Goal: Task Accomplishment & Management: Use online tool/utility

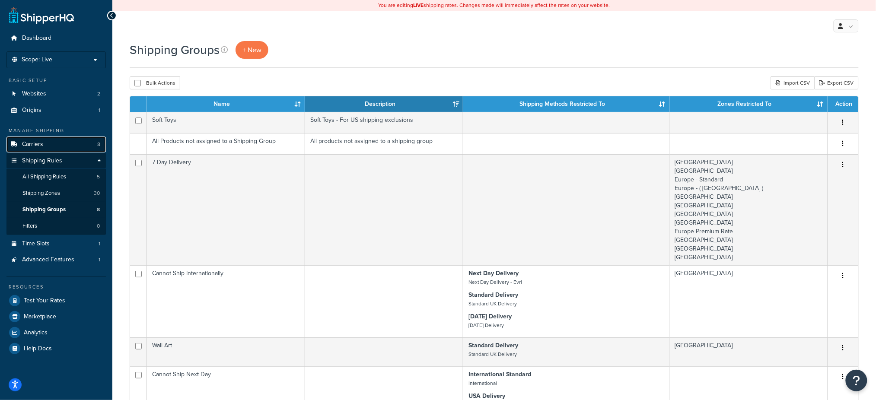
click at [74, 146] on link "Carriers 8" at bounding box center [55, 145] width 99 height 16
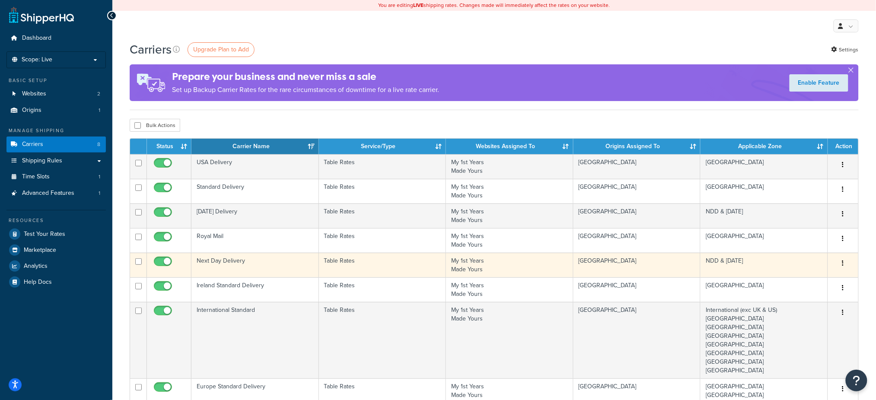
click at [252, 263] on td "Next Day Delivery" at bounding box center [255, 265] width 128 height 25
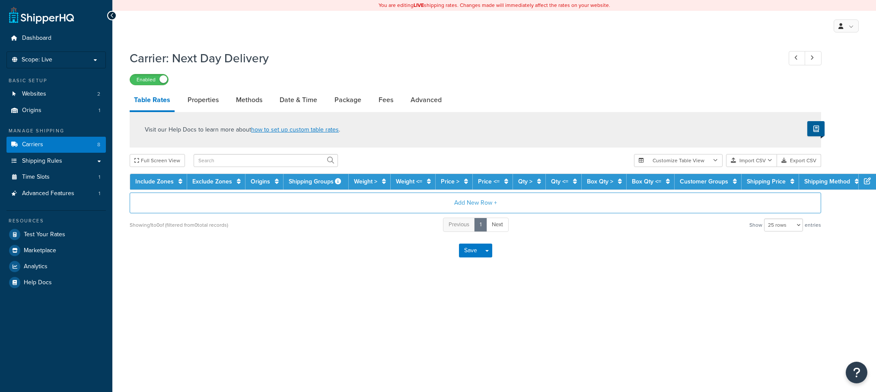
select select "25"
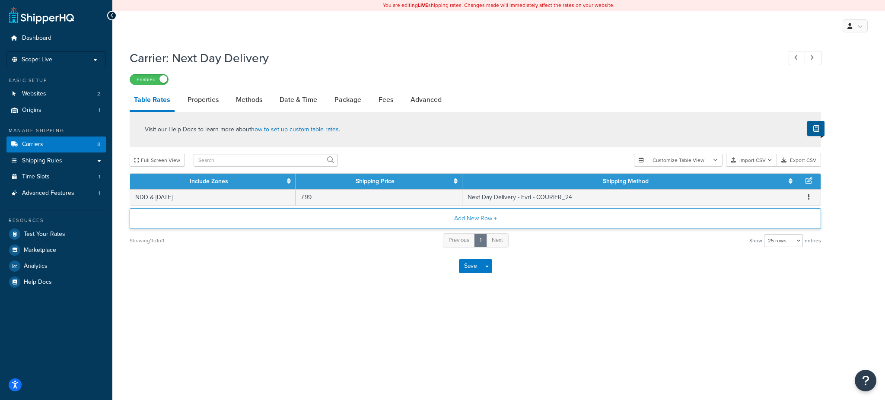
click at [486, 221] on button "Add New Row +" at bounding box center [476, 218] width 692 height 21
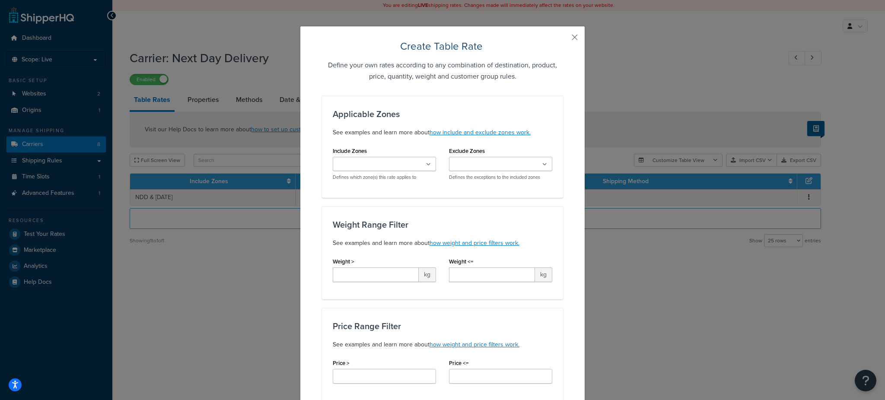
click at [406, 166] on ul at bounding box center [384, 164] width 103 height 14
type input "ndd"
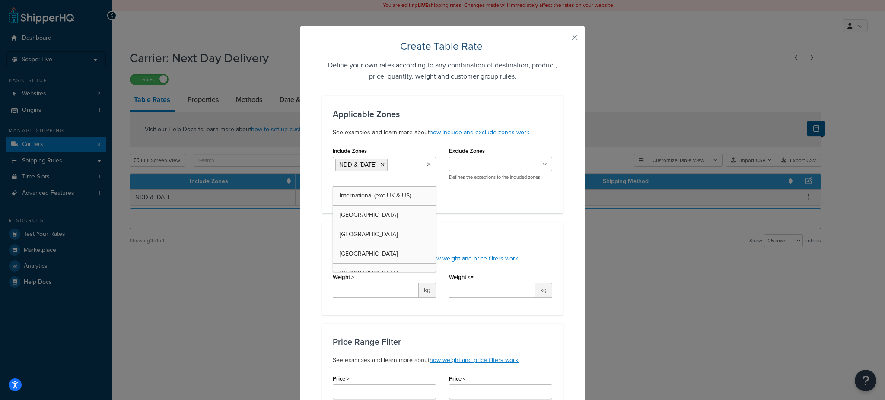
click at [493, 237] on h3 "Weight Range Filter" at bounding box center [443, 241] width 220 height 10
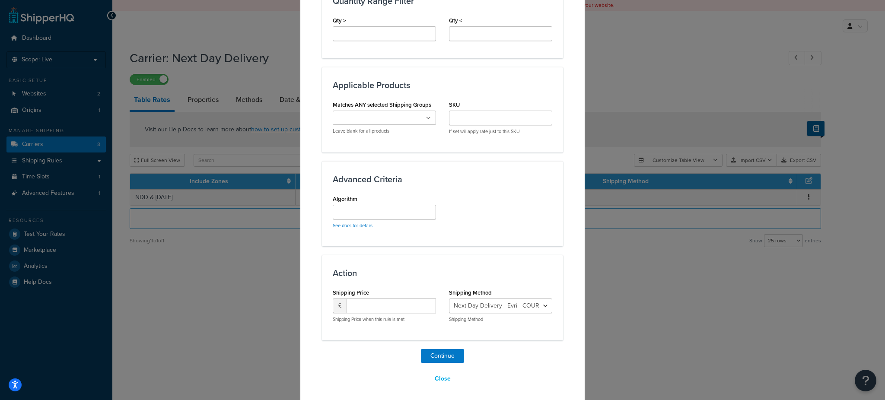
scroll to position [446, 0]
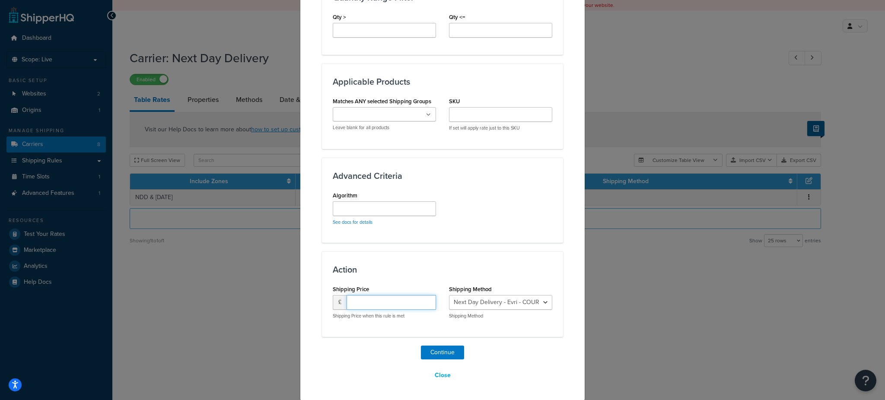
click at [392, 304] on input "number" at bounding box center [391, 302] width 89 height 15
type input "9.99"
click at [495, 306] on select "Next Day Delivery - Evri - COURIER_24 Next Day Delivery - DPD - Next_Day_Delive…" at bounding box center [500, 302] width 103 height 15
select select "182205"
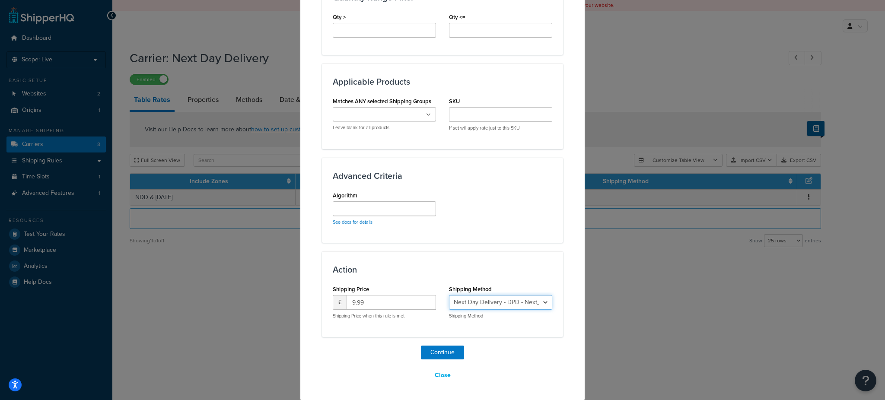
click at [449, 295] on select "Next Day Delivery - Evri - COURIER_24 Next Day Delivery - DPD - Next_Day_Delive…" at bounding box center [500, 302] width 103 height 15
click at [450, 354] on button "Continue" at bounding box center [442, 353] width 43 height 14
